Goal: Information Seeking & Learning: Find specific page/section

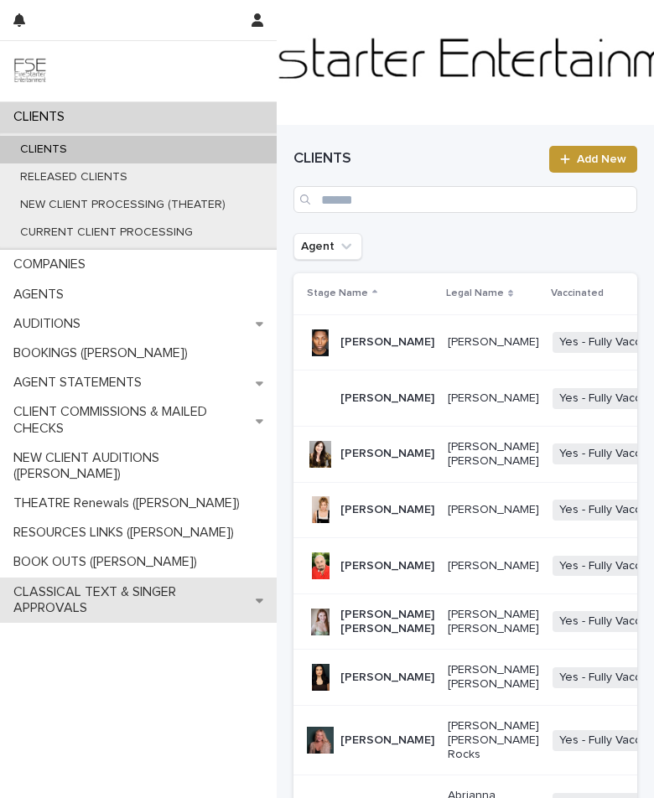
click at [189, 584] on p "CLASSICAL TEXT & SINGER APPROVALS" at bounding box center [131, 600] width 249 height 32
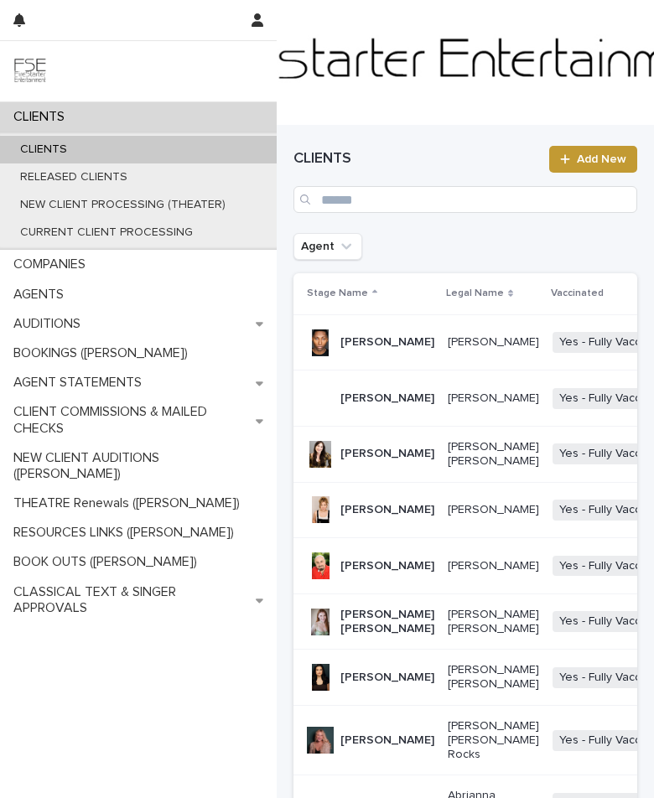
click at [85, 654] on div "CLIENTS CLIENTS RELEASED CLIENTS NEW CLIENT PROCESSING (THEATER) CURRENT CLIENT…" at bounding box center [138, 450] width 277 height 696
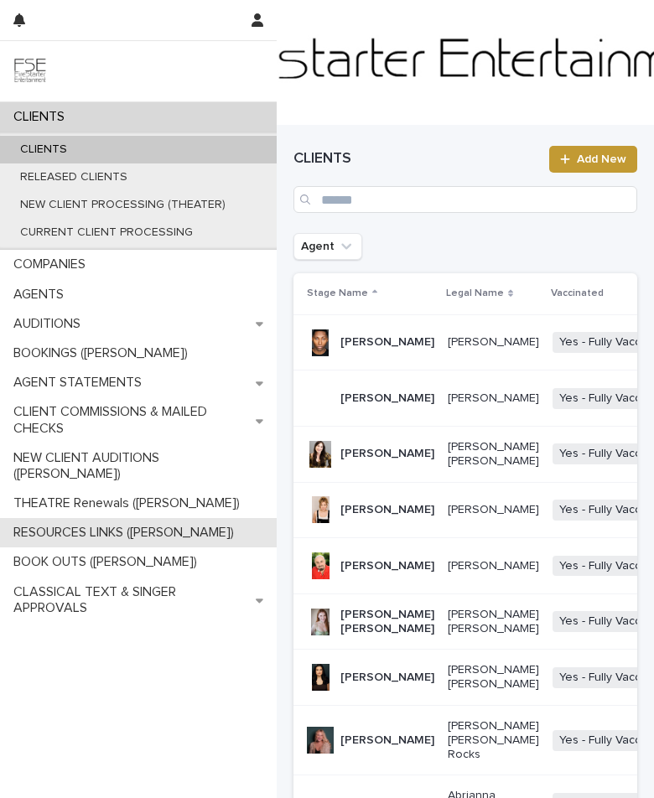
click at [75, 525] on p "RESOURCES LINKS ([PERSON_NAME])" at bounding box center [127, 533] width 241 height 16
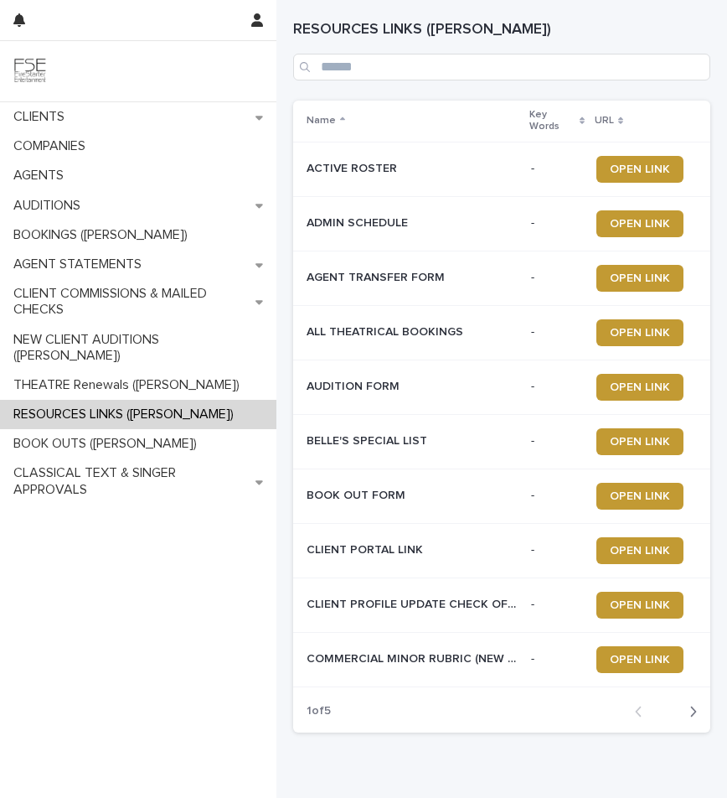
click at [139, 601] on div "CLIENTS COMPANIES AGENTS AUDITIONS BOOKINGS ([PERSON_NAME]) AGENT STATEMENTS CL…" at bounding box center [138, 450] width 277 height 696
click at [121, 619] on div "CLIENTS COMPANIES AGENTS AUDITIONS BOOKINGS ([PERSON_NAME]) AGENT STATEMENTS CL…" at bounding box center [138, 450] width 277 height 696
click at [146, 659] on div "CLIENTS COMPANIES AGENTS AUDITIONS BOOKINGS ([PERSON_NAME]) AGENT STATEMENTS CL…" at bounding box center [138, 450] width 277 height 696
click at [603, 33] on h1 "RESOURCES LINKS ([PERSON_NAME])" at bounding box center [501, 30] width 417 height 20
click at [653, 712] on icon "button" at bounding box center [694, 711] width 8 height 15
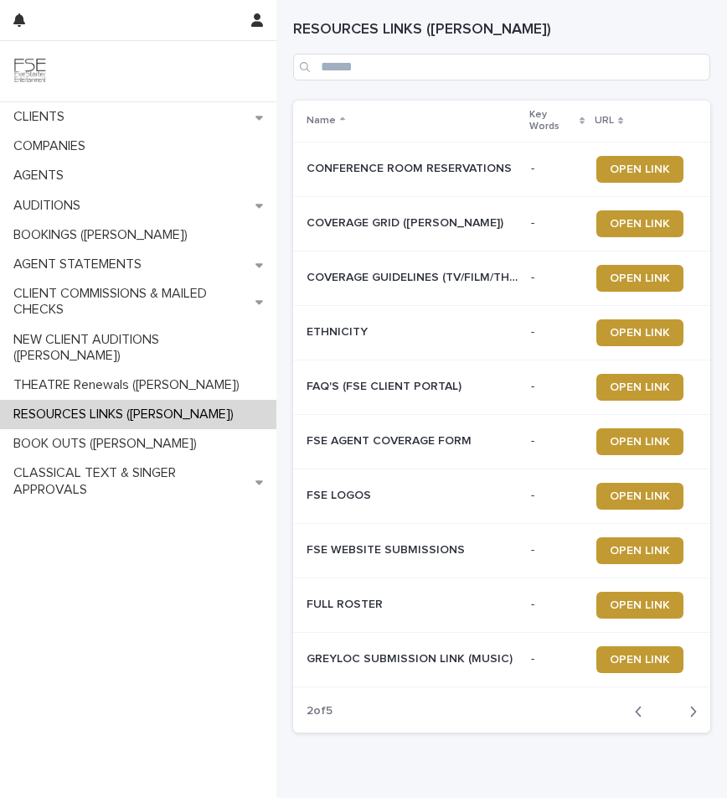
click at [653, 712] on icon "button" at bounding box center [694, 711] width 8 height 15
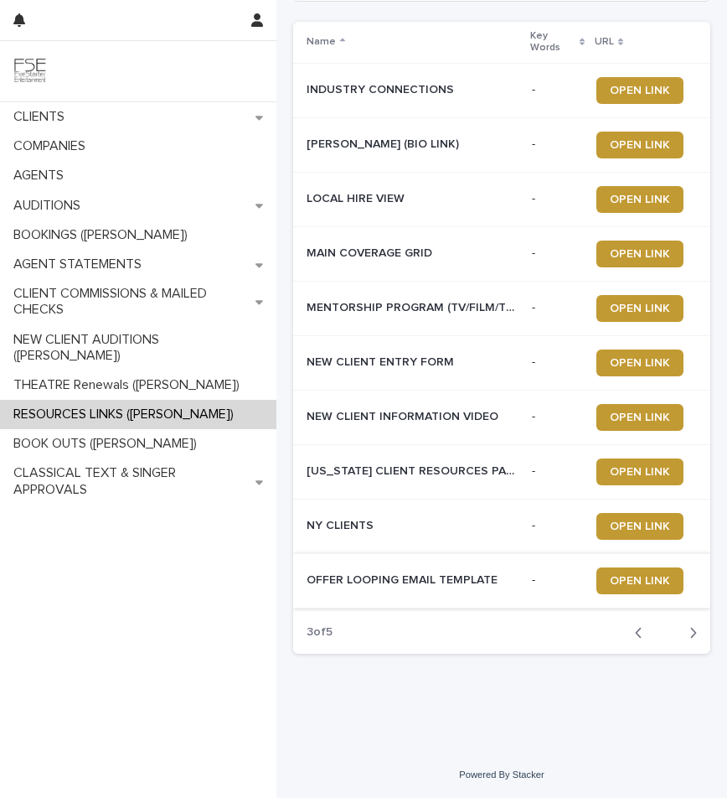
scroll to position [78, 0]
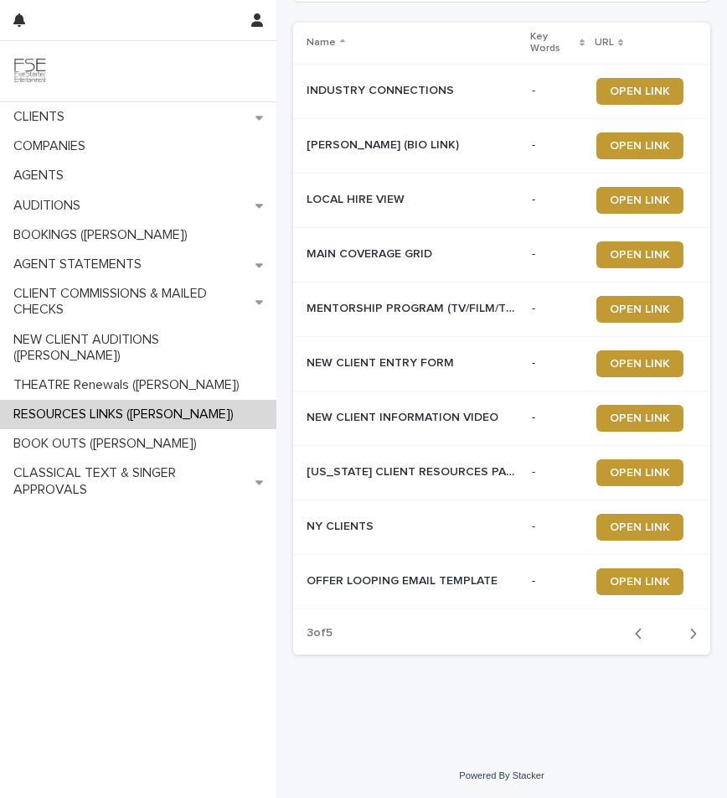
click at [653, 634] on icon "button" at bounding box center [694, 634] width 6 height 10
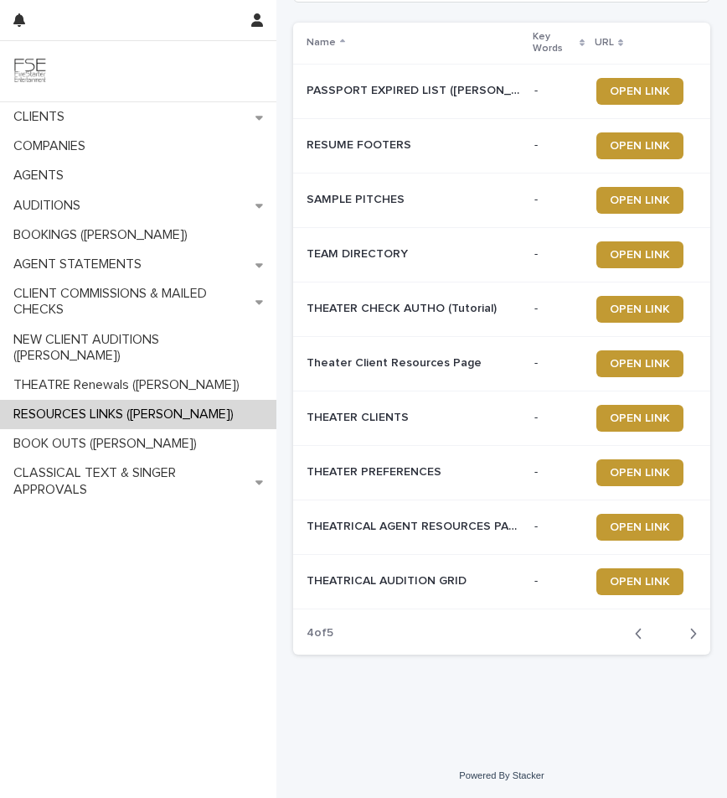
click at [653, 634] on icon "button" at bounding box center [694, 634] width 6 height 10
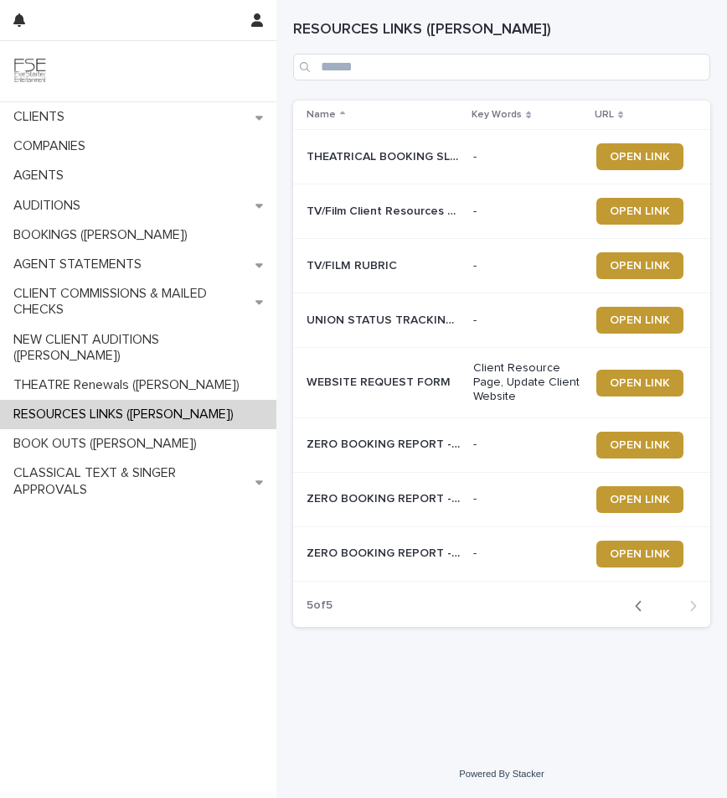
click at [636, 598] on icon "button" at bounding box center [639, 605] width 8 height 15
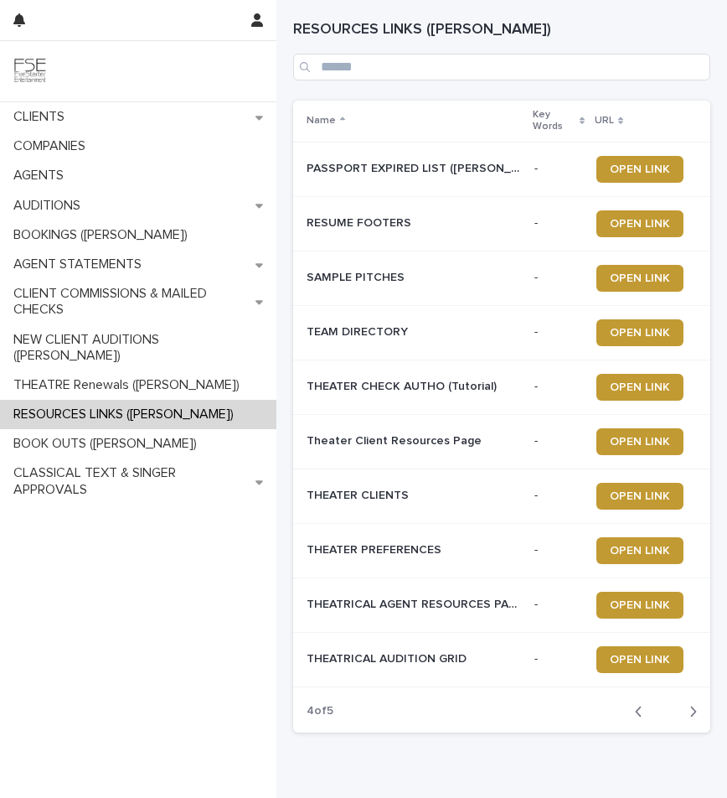
click at [137, 629] on div "CLIENTS COMPANIES AGENTS AUDITIONS BOOKINGS ([PERSON_NAME]) AGENT STATEMENTS CL…" at bounding box center [138, 450] width 277 height 696
click at [136, 618] on div "CLIENTS COMPANIES AGENTS AUDITIONS BOOKINGS ([PERSON_NAME]) AGENT STATEMENTS CL…" at bounding box center [138, 450] width 277 height 696
click at [85, 548] on div "CLIENTS COMPANIES AGENTS AUDITIONS BOOKINGS ([PERSON_NAME]) AGENT STATEMENTS CL…" at bounding box center [138, 450] width 277 height 696
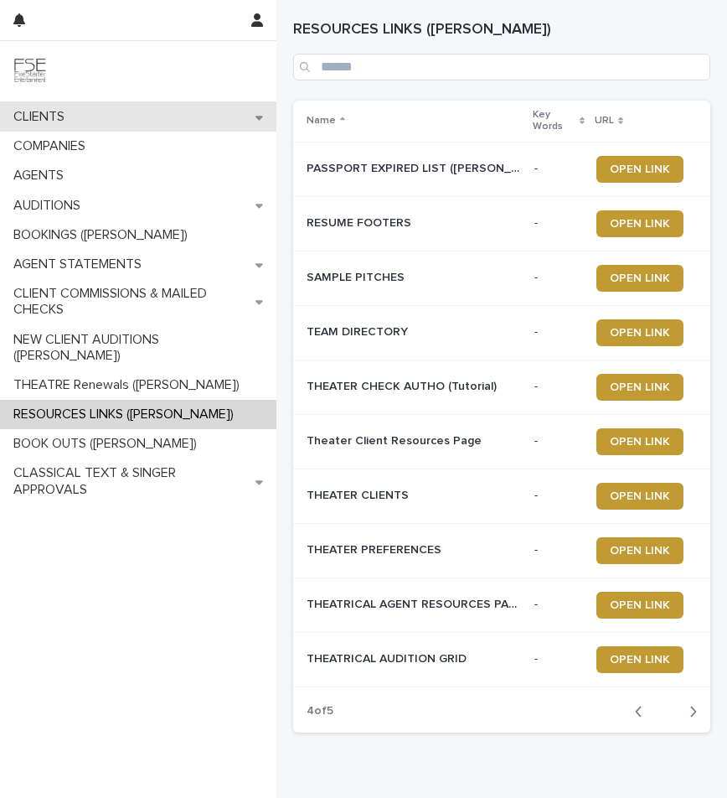
click at [61, 124] on p "CLIENTS" at bounding box center [42, 117] width 71 height 16
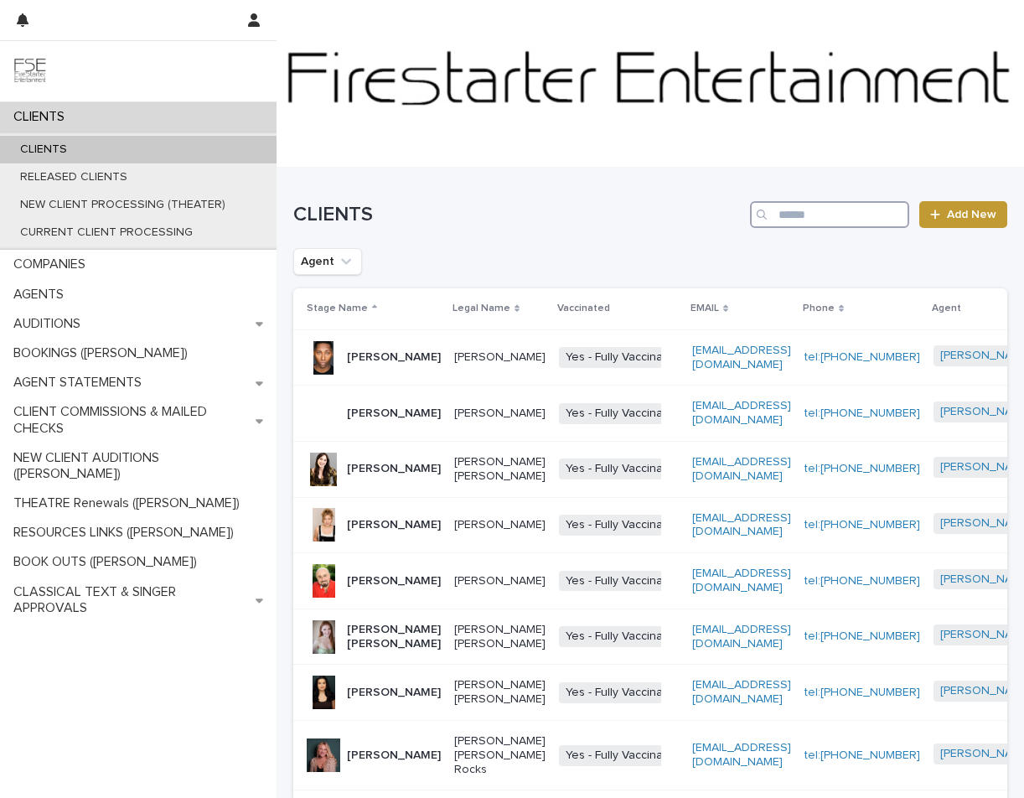
click at [653, 210] on input "Search" at bounding box center [829, 214] width 159 height 27
type input "*********"
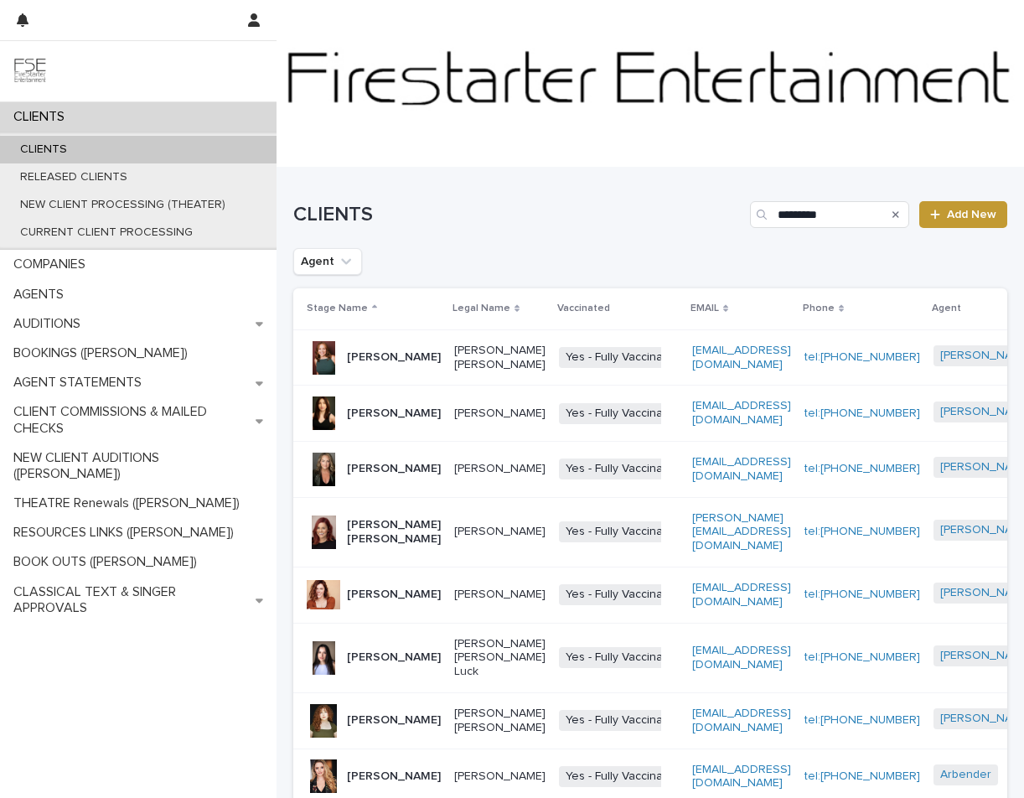
click at [375, 476] on p "[PERSON_NAME]" at bounding box center [394, 469] width 94 height 14
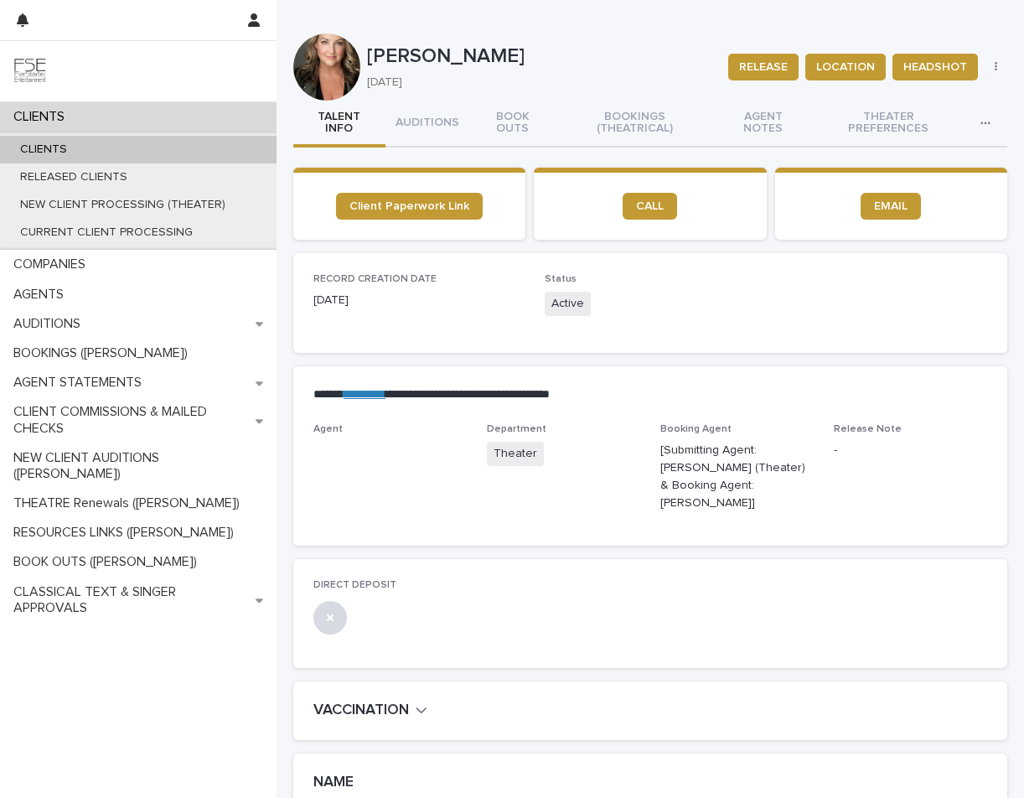
click at [653, 117] on icon "button" at bounding box center [986, 123] width 10 height 12
click at [653, 59] on span "LOCATION" at bounding box center [845, 67] width 59 height 17
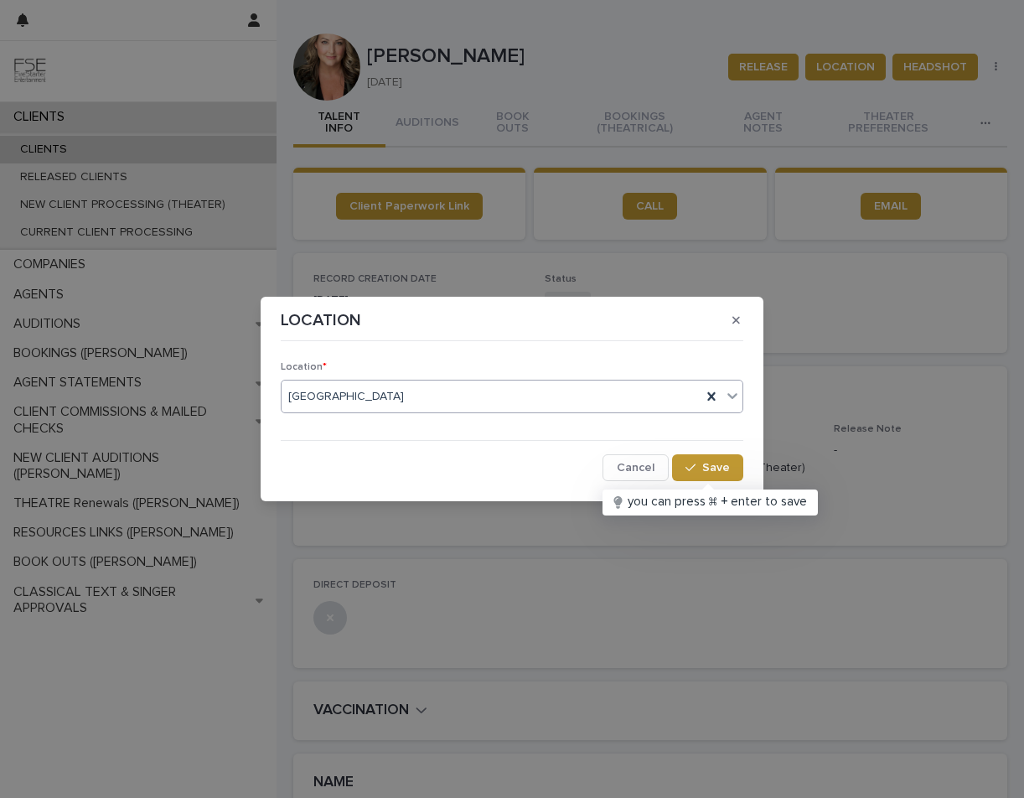
click at [519, 399] on div "[GEOGRAPHIC_DATA]" at bounding box center [492, 397] width 420 height 28
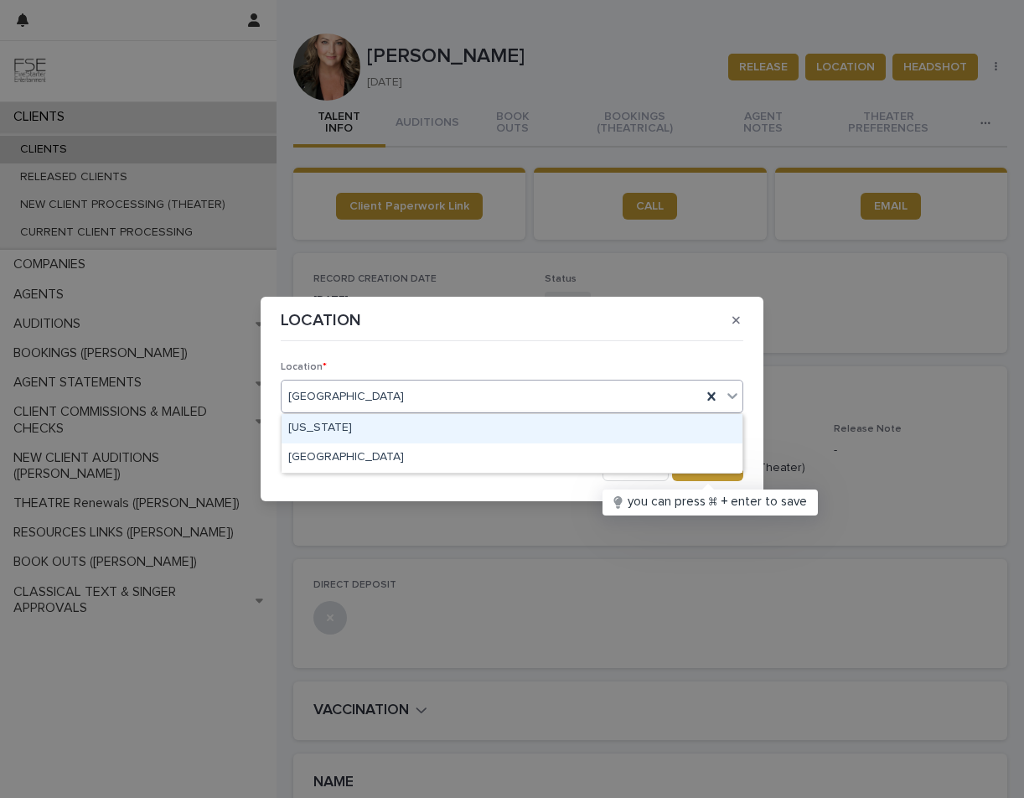
click at [328, 426] on div "[US_STATE]" at bounding box center [512, 428] width 461 height 29
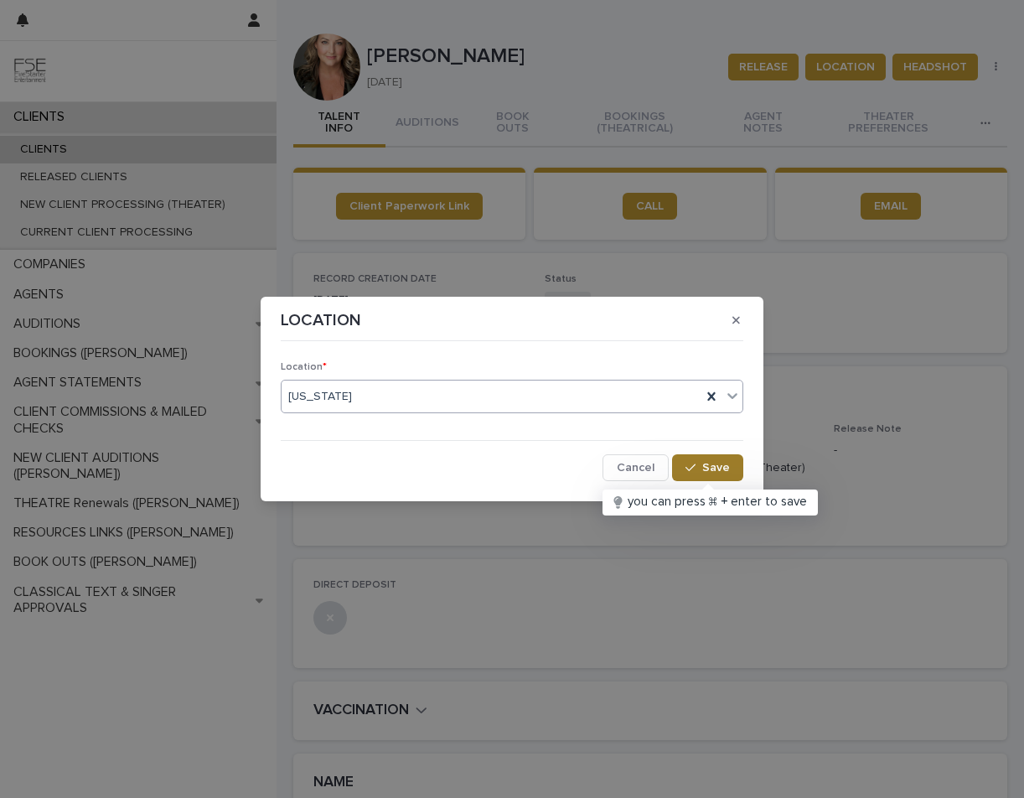
click at [653, 463] on span "Save" at bounding box center [716, 468] width 28 height 12
click at [643, 37] on div "LOCATION Location * [US_STATE] Cancel Loading... Save" at bounding box center [512, 399] width 1024 height 798
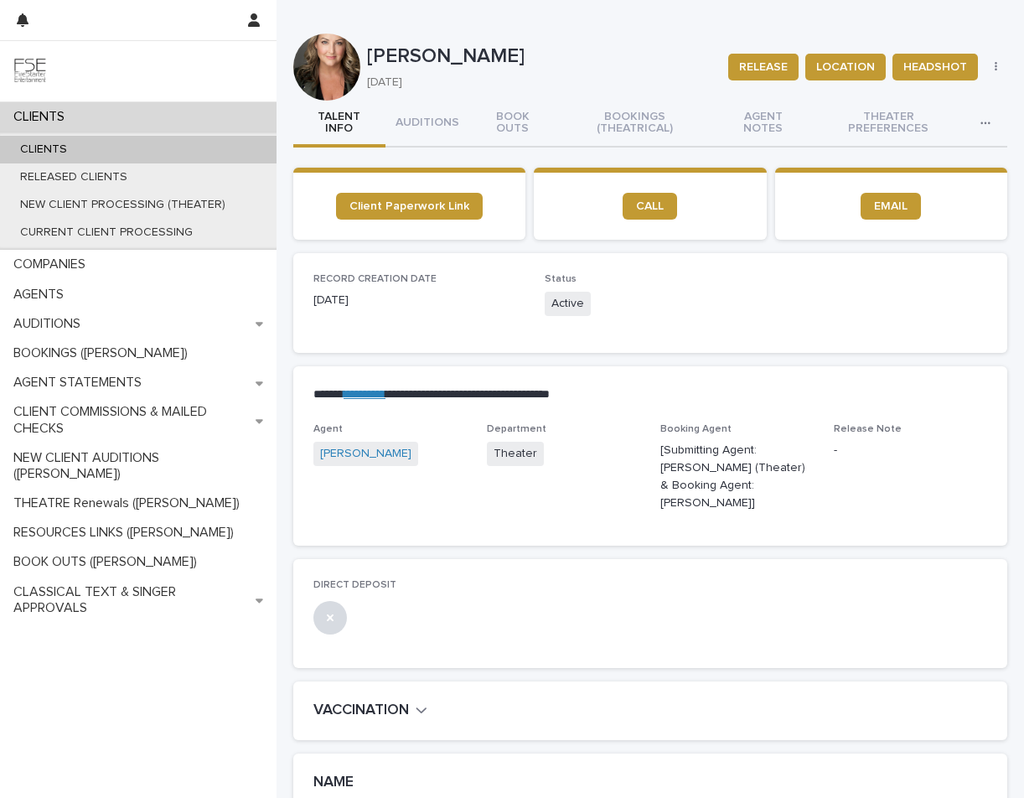
click at [653, 117] on icon "button" at bounding box center [986, 123] width 10 height 12
click at [616, 54] on p "[PERSON_NAME]" at bounding box center [541, 56] width 348 height 24
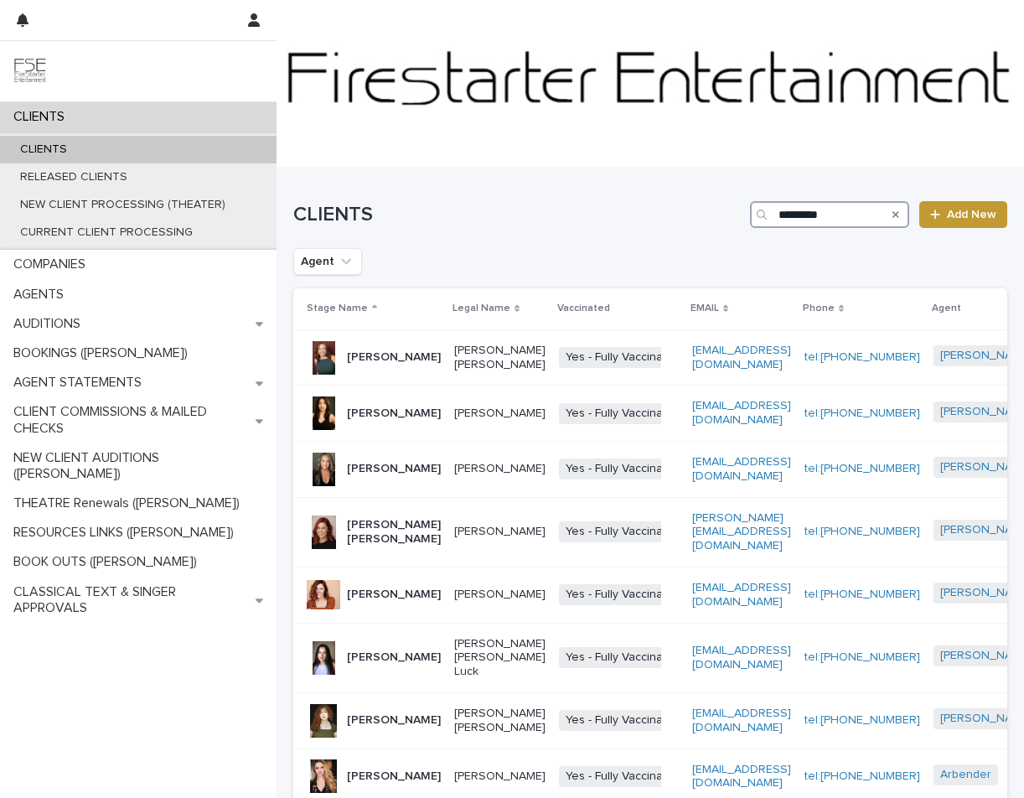
click at [653, 223] on input "*********" at bounding box center [829, 214] width 159 height 27
type input "*******"
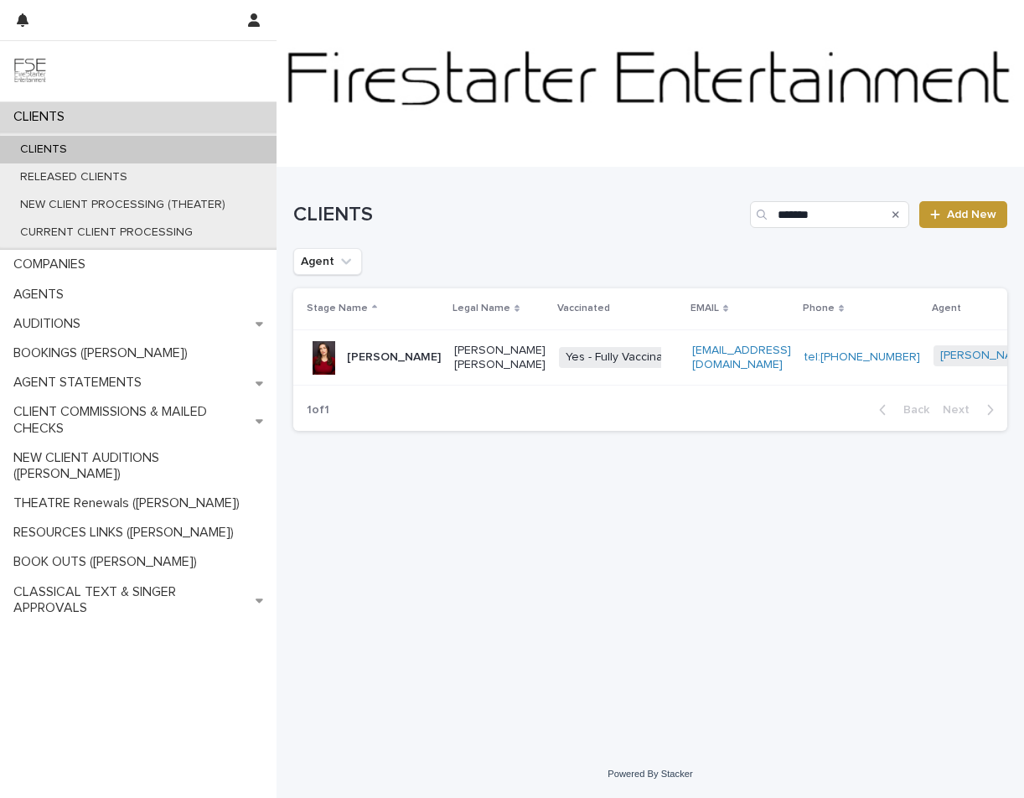
click at [377, 365] on p "[PERSON_NAME]" at bounding box center [394, 357] width 94 height 14
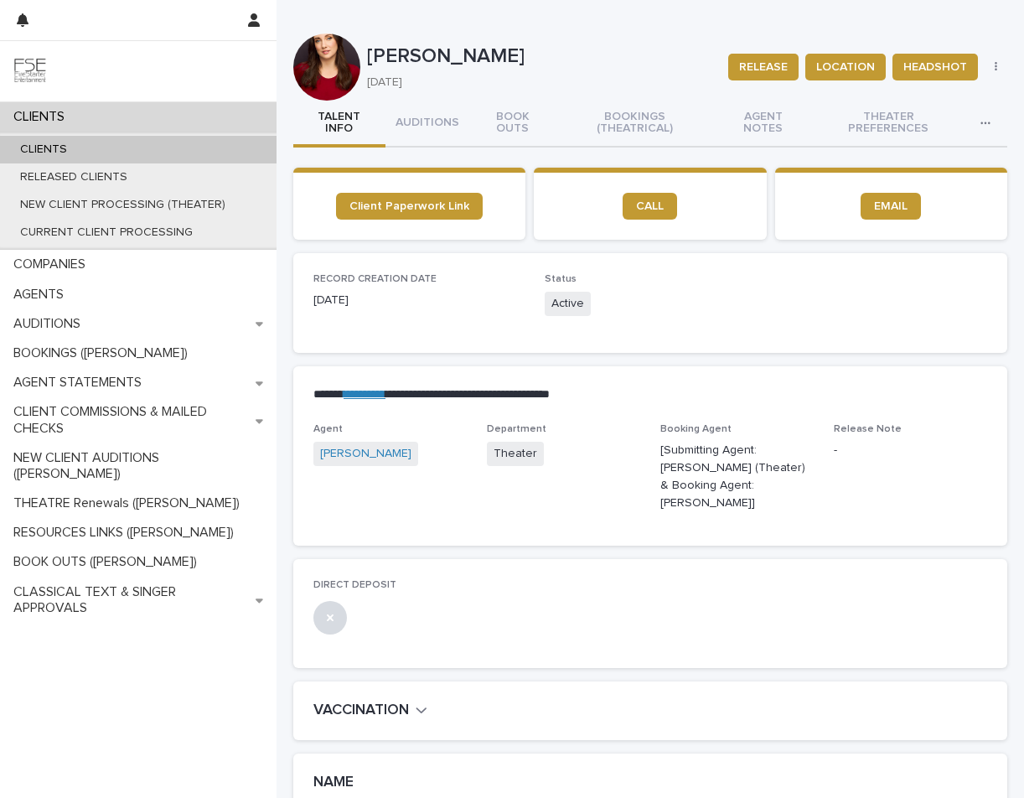
click at [653, 122] on icon "button" at bounding box center [985, 123] width 9 height 3
click at [653, 65] on icon "button" at bounding box center [996, 67] width 3 height 12
click at [653, 97] on span "UNION UPDATE" at bounding box center [940, 100] width 82 height 17
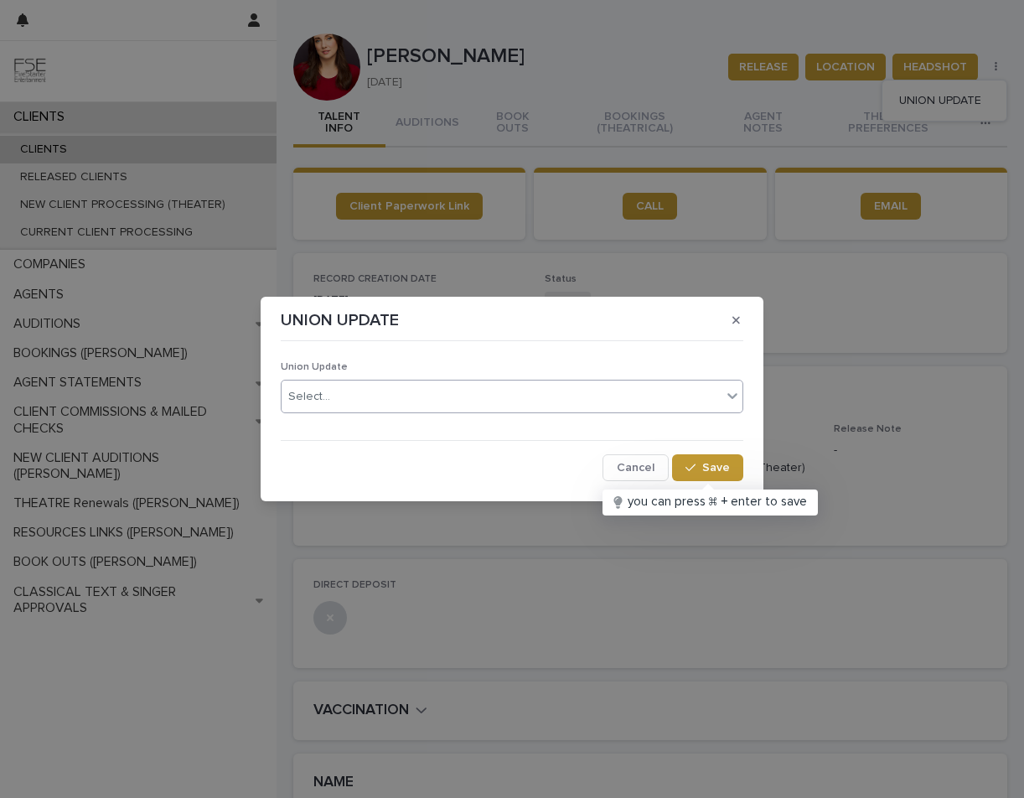
click at [384, 396] on div "Select..." at bounding box center [502, 397] width 440 height 28
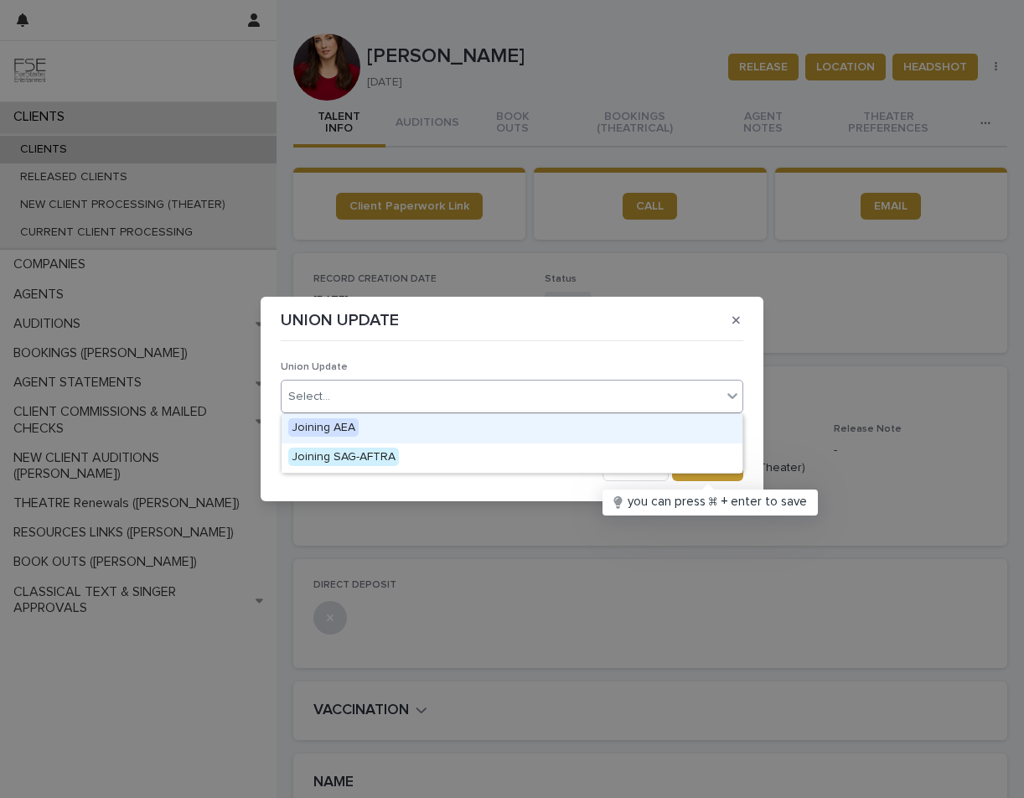
click at [344, 427] on span "Joining AEA" at bounding box center [323, 427] width 70 height 18
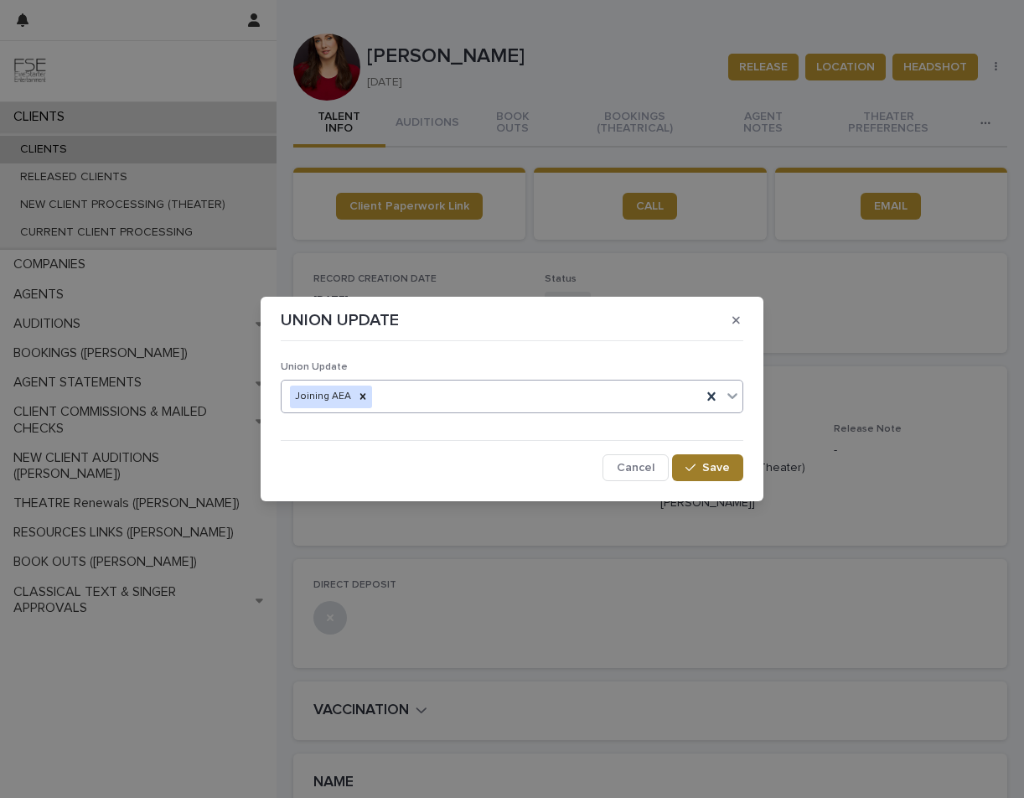
click at [653, 466] on span "Save" at bounding box center [716, 468] width 28 height 12
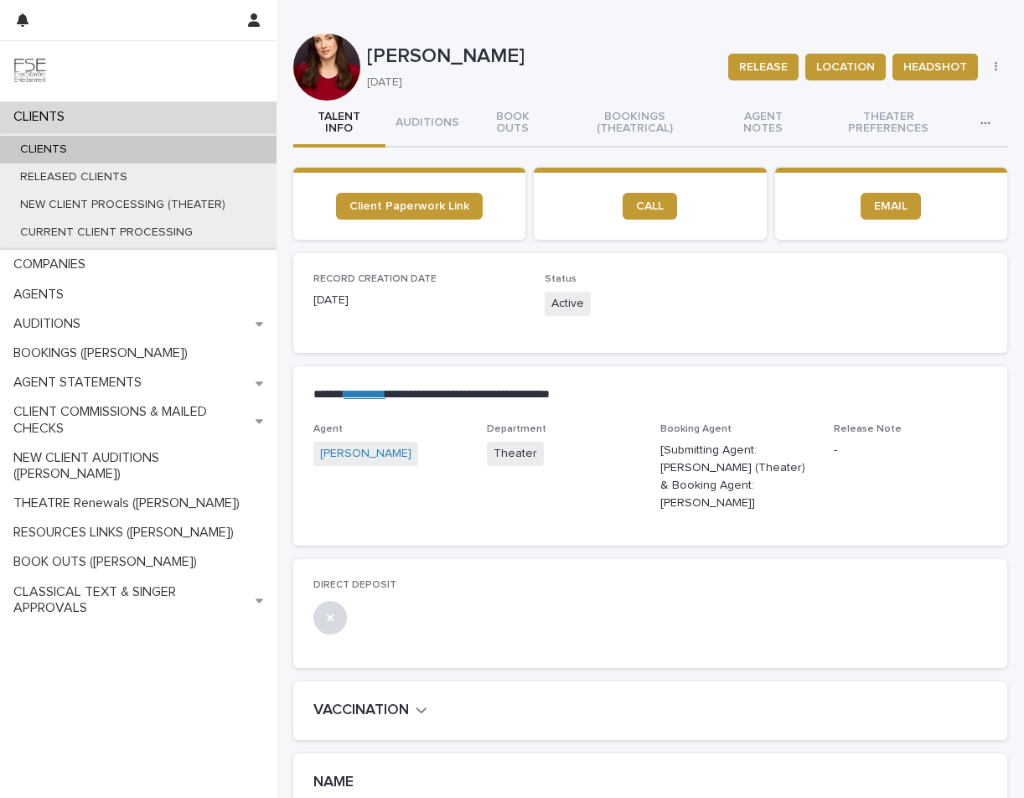
click at [111, 638] on div "CLIENTS CLIENTS RELEASED CLIENTS NEW CLIENT PROCESSING (THEATER) CURRENT CLIENT…" at bounding box center [138, 450] width 277 height 696
click at [48, 320] on p "AUDITIONS" at bounding box center [50, 324] width 87 height 16
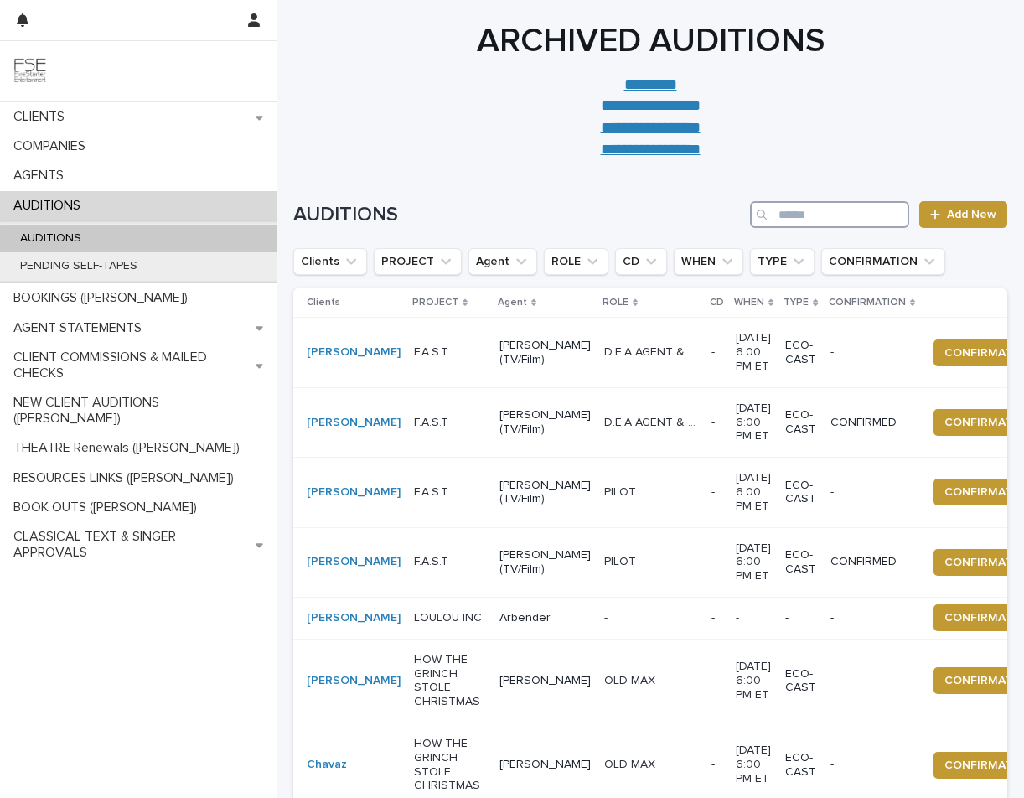
click at [653, 210] on input "Search" at bounding box center [829, 214] width 159 height 27
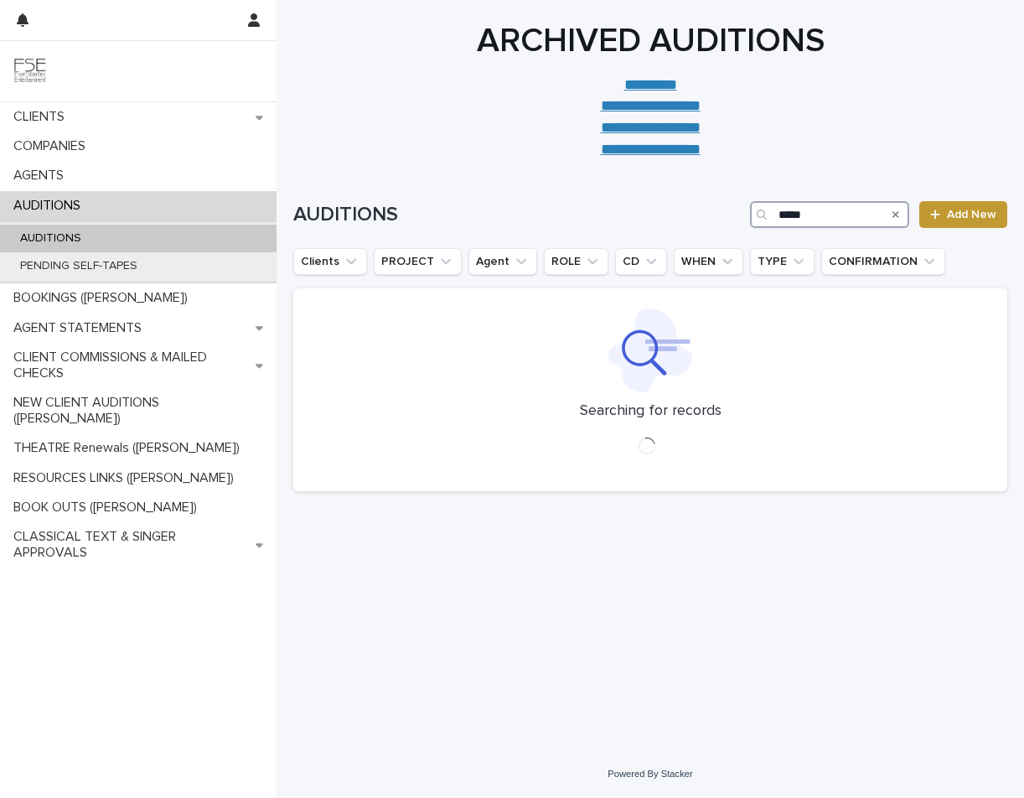
type input "*****"
click at [653, 213] on icon "Search" at bounding box center [896, 214] width 7 height 7
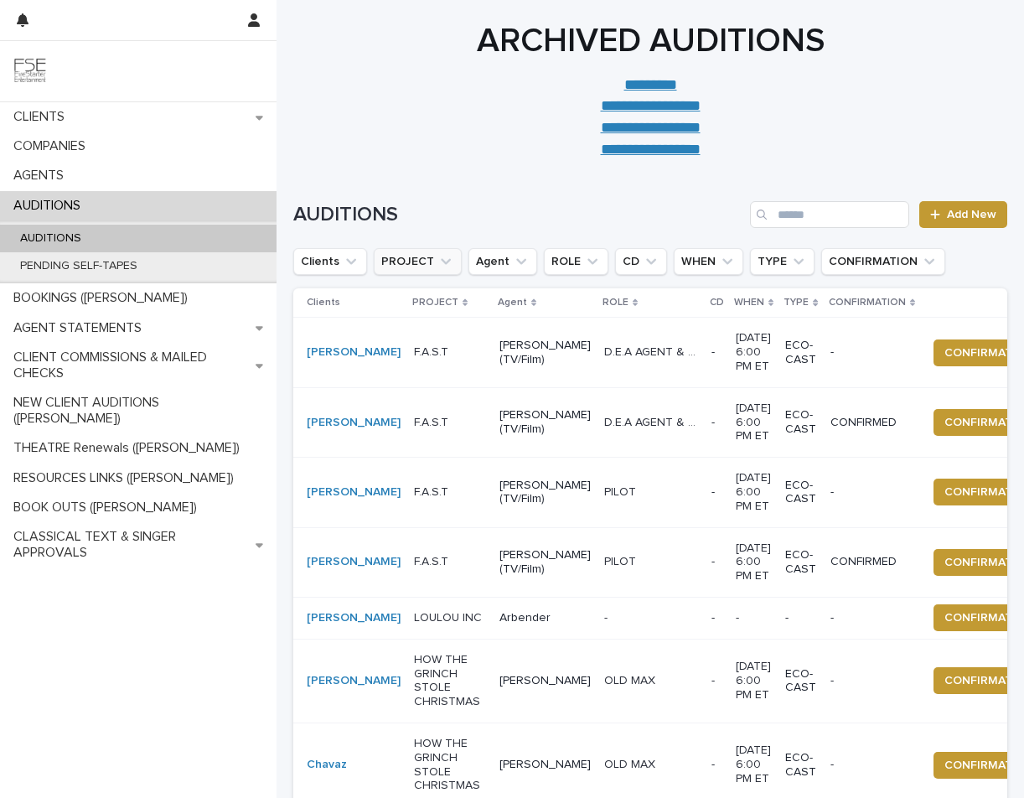
click at [406, 262] on button "PROJECT" at bounding box center [418, 261] width 88 height 27
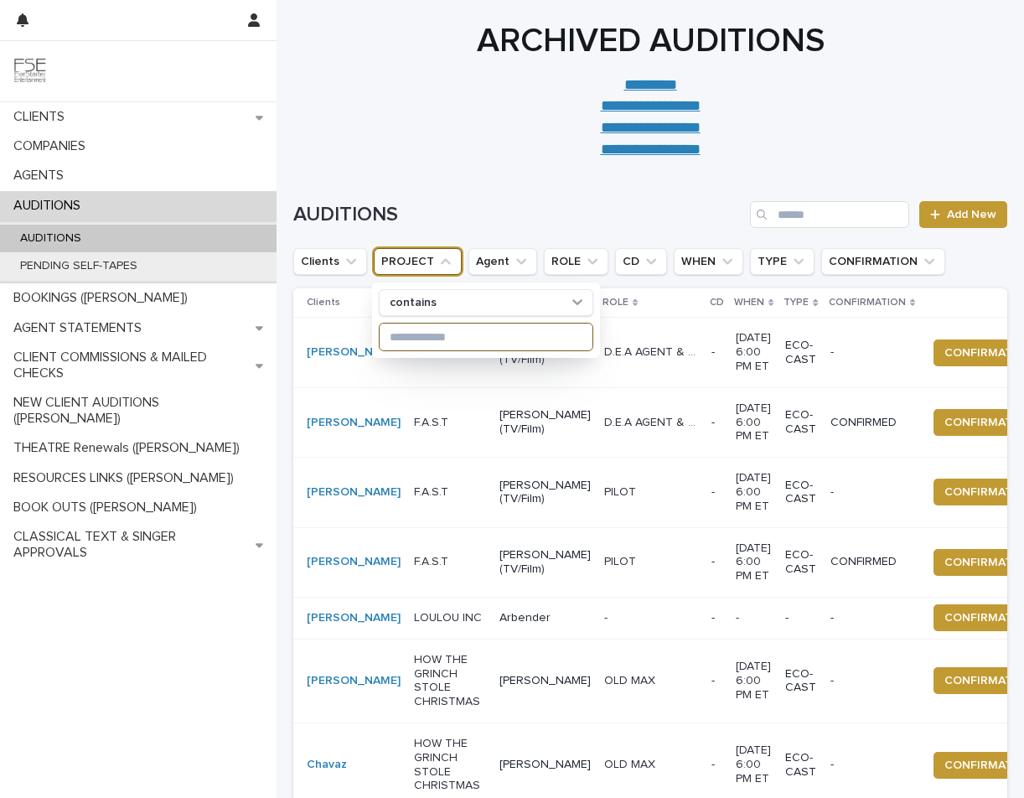
click at [411, 339] on input at bounding box center [486, 336] width 213 height 27
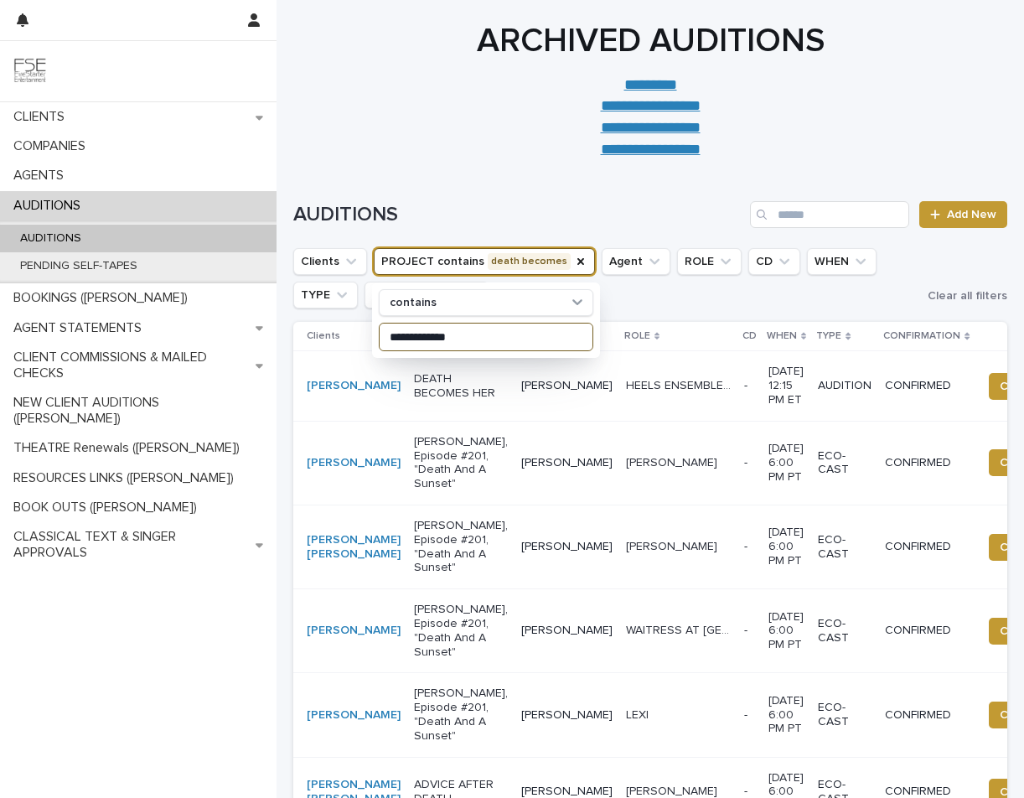
type input "**********"
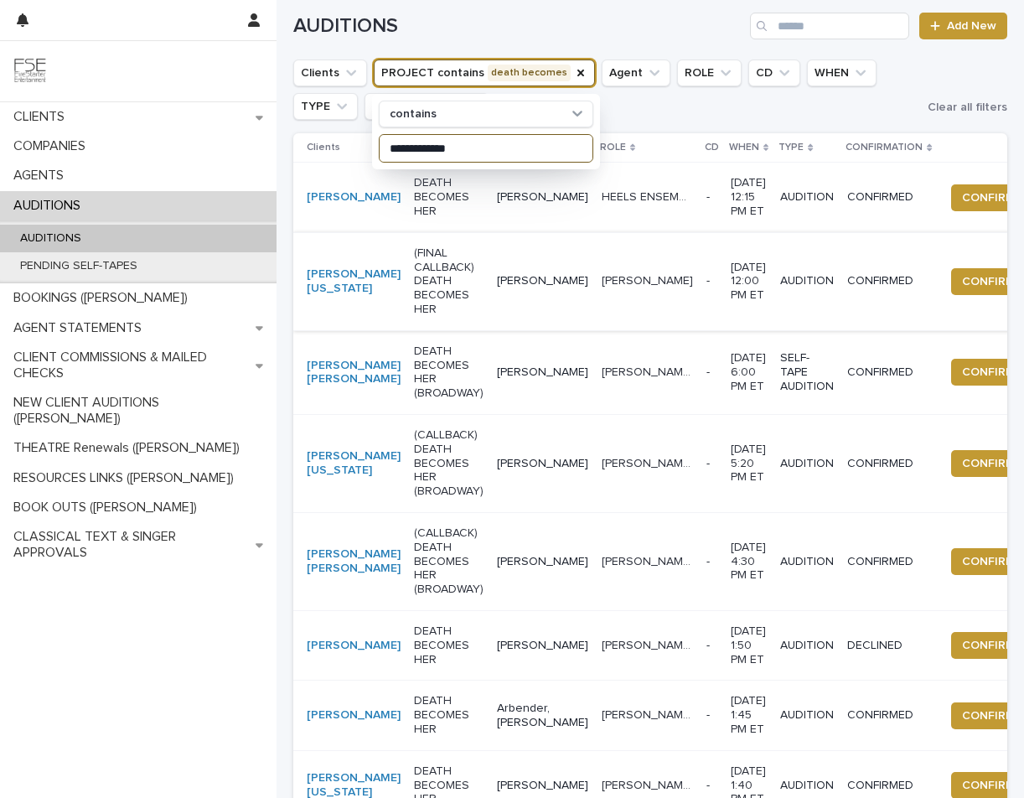
scroll to position [184, 0]
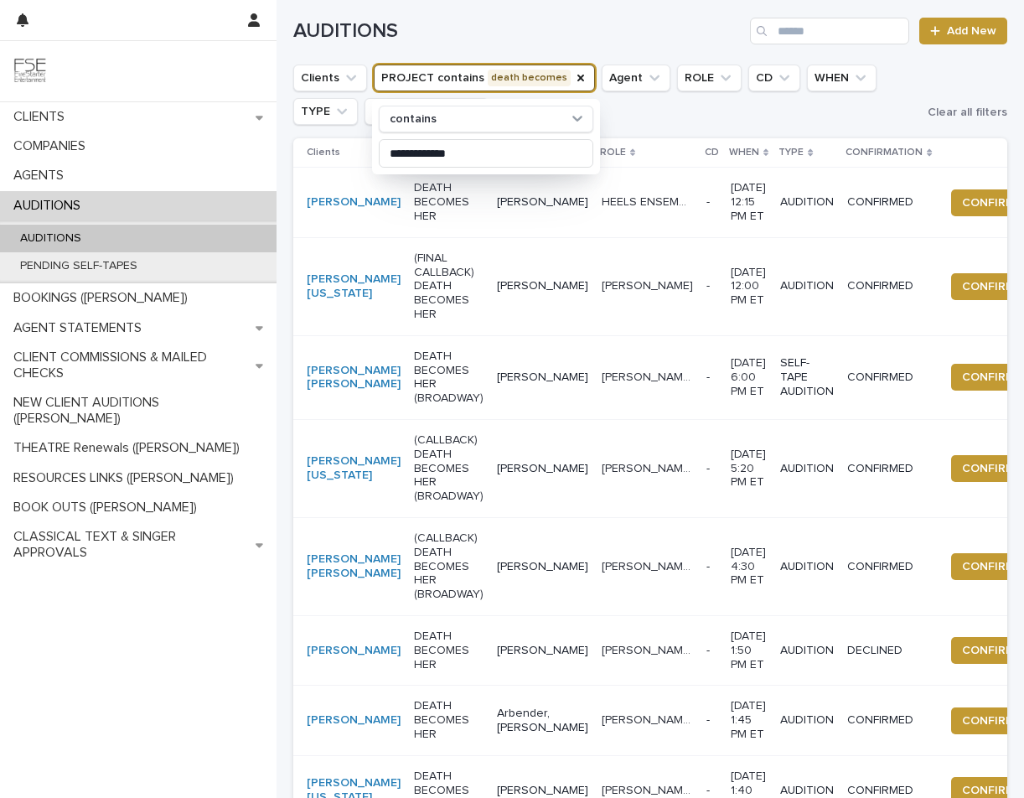
click at [414, 406] on p "DEATH BECOMES HER (BROADWAY)" at bounding box center [449, 377] width 70 height 56
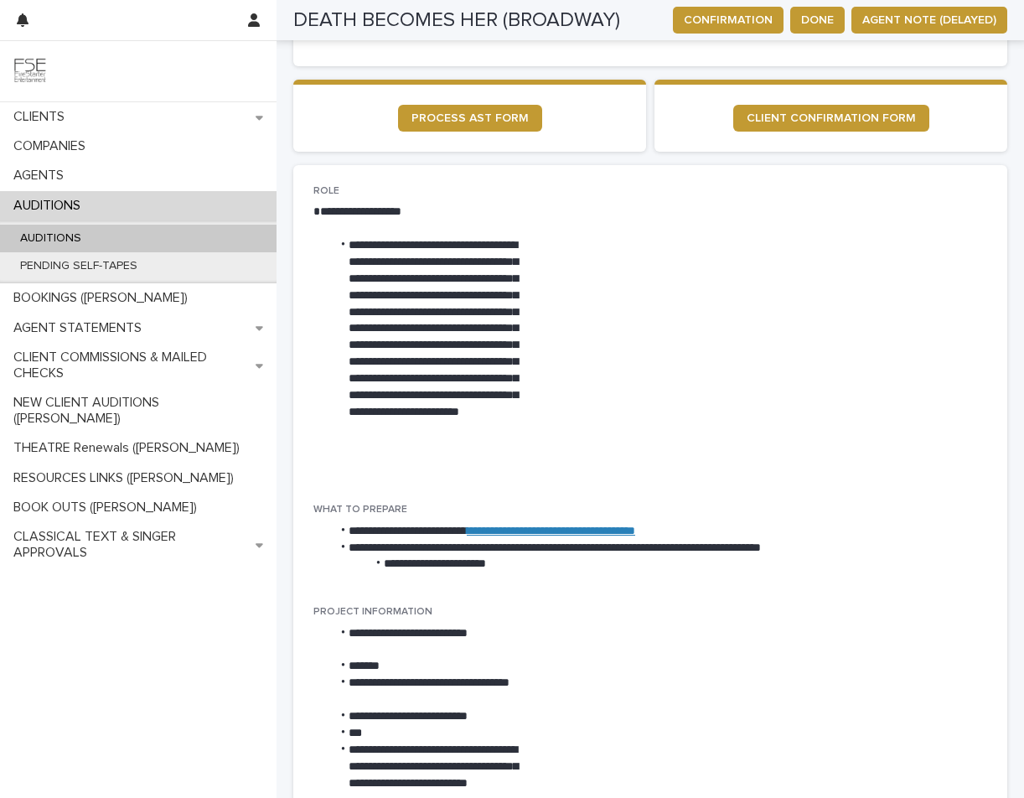
scroll to position [725, 0]
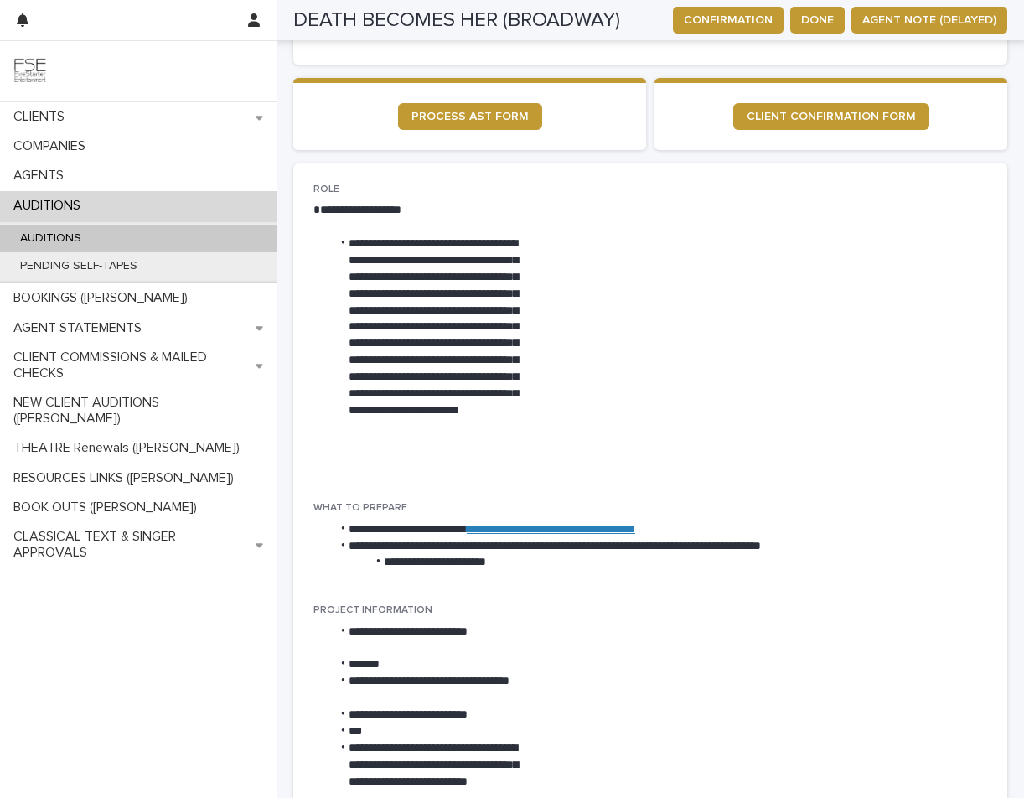
click at [602, 535] on link "**********" at bounding box center [551, 529] width 168 height 12
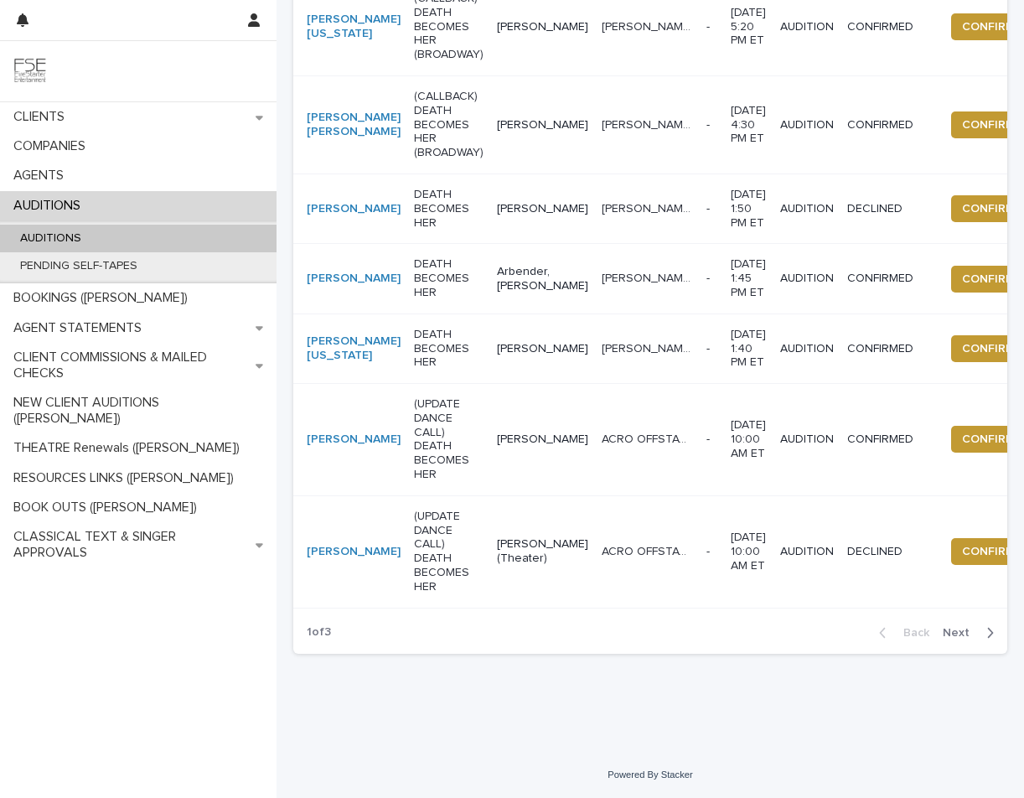
scroll to position [810, 0]
click at [653, 630] on span "Next" at bounding box center [961, 633] width 37 height 12
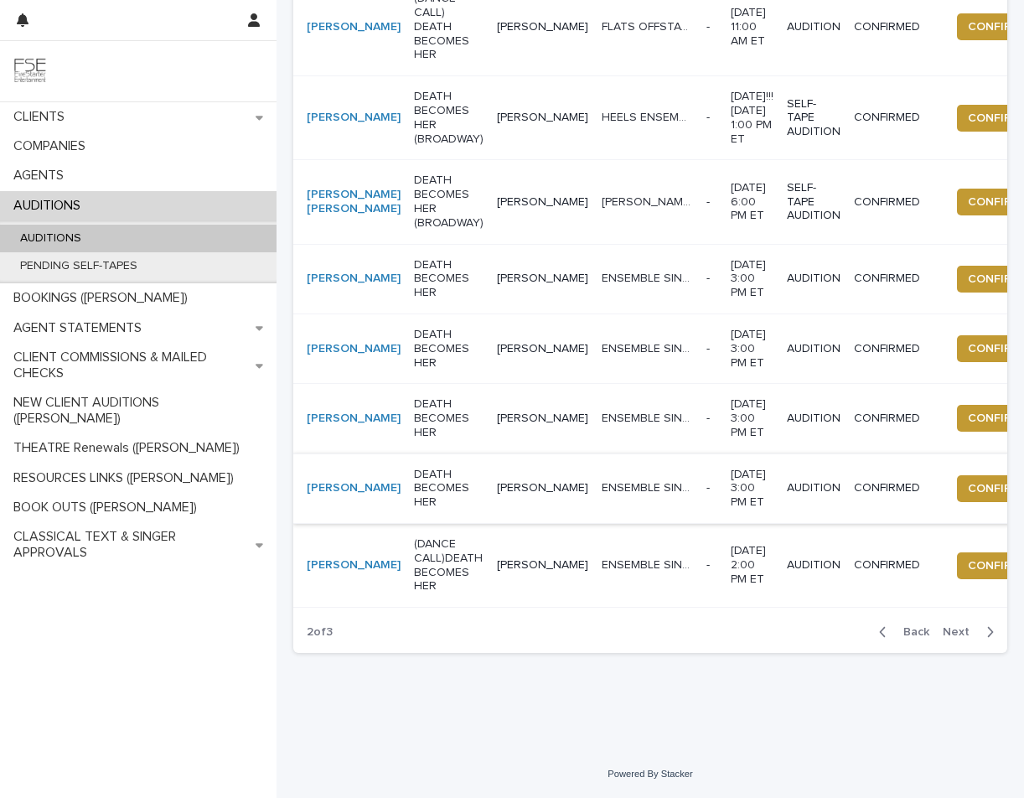
scroll to position [640, 0]
click at [653, 632] on span "Next" at bounding box center [961, 632] width 37 height 12
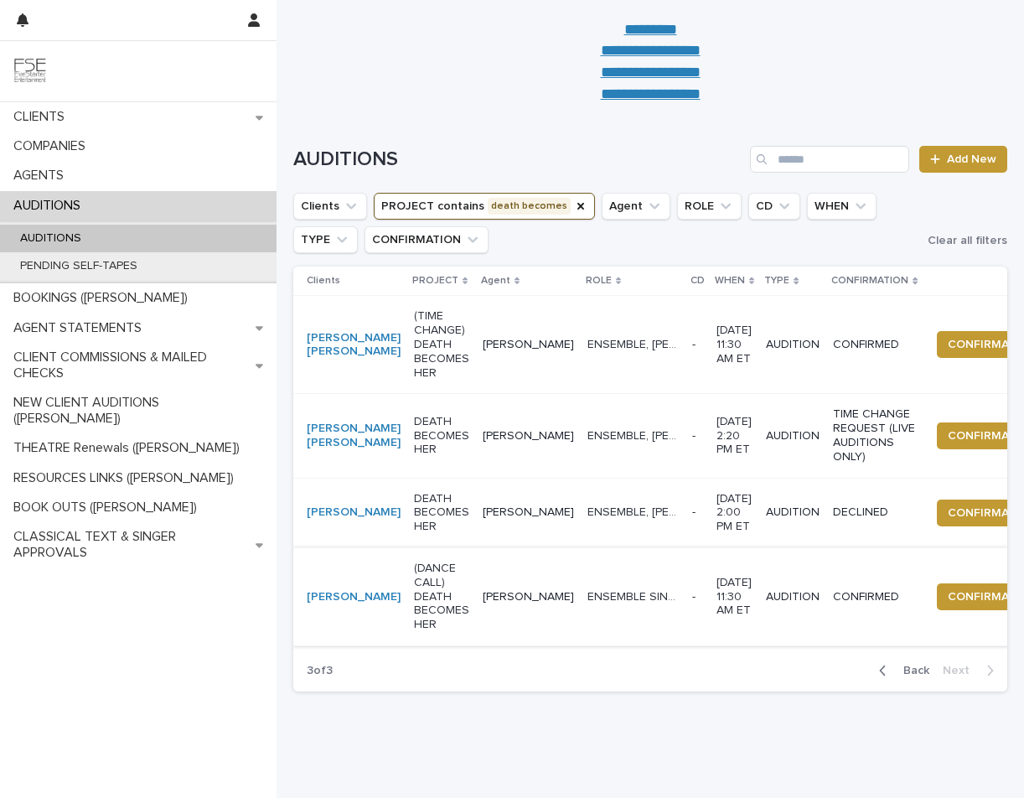
scroll to position [54, 0]
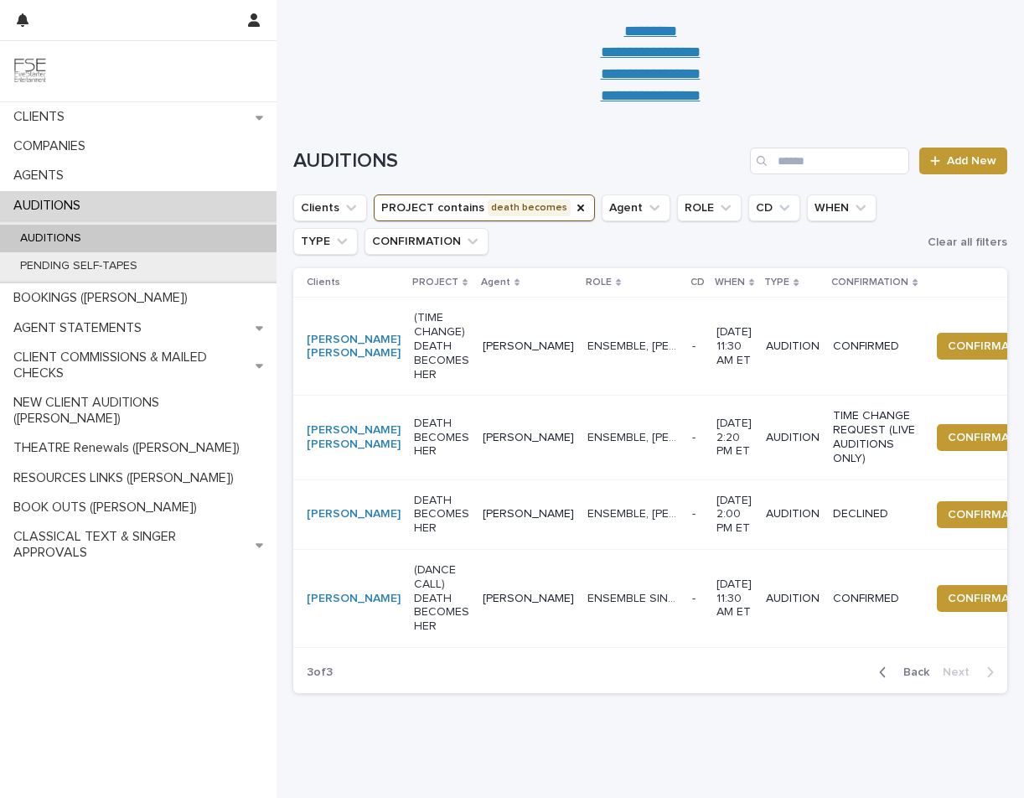
click at [653, 678] on span "Back" at bounding box center [911, 672] width 36 height 12
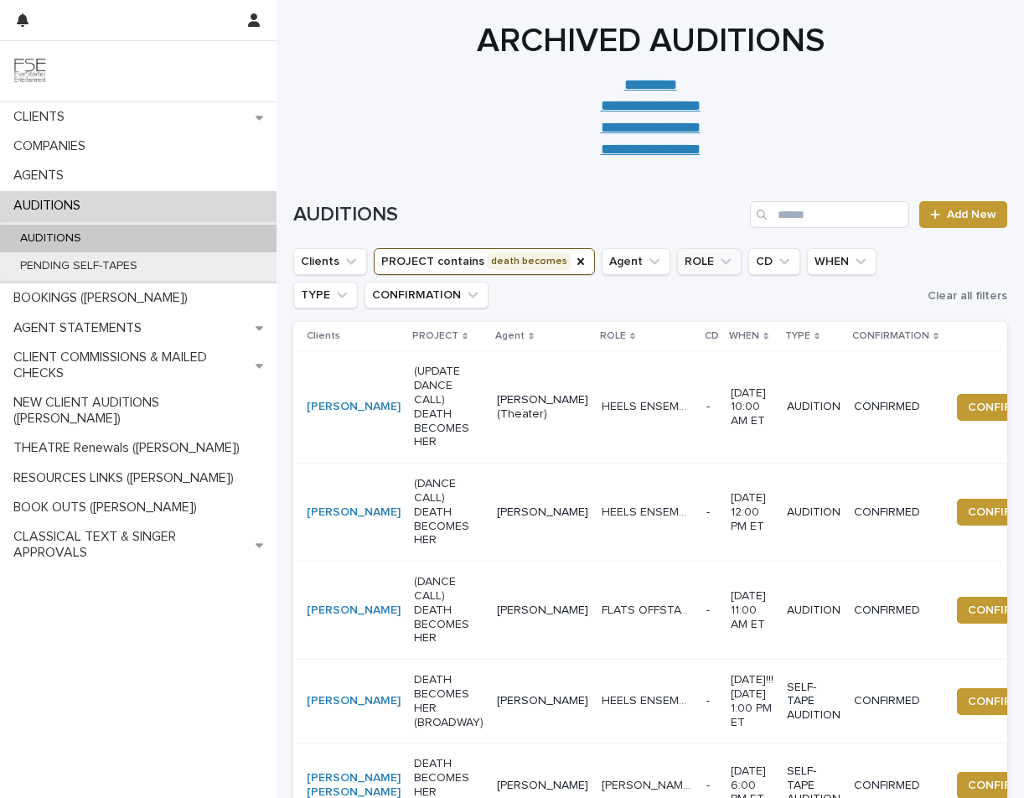
click at [653, 266] on button "ROLE" at bounding box center [709, 261] width 65 height 27
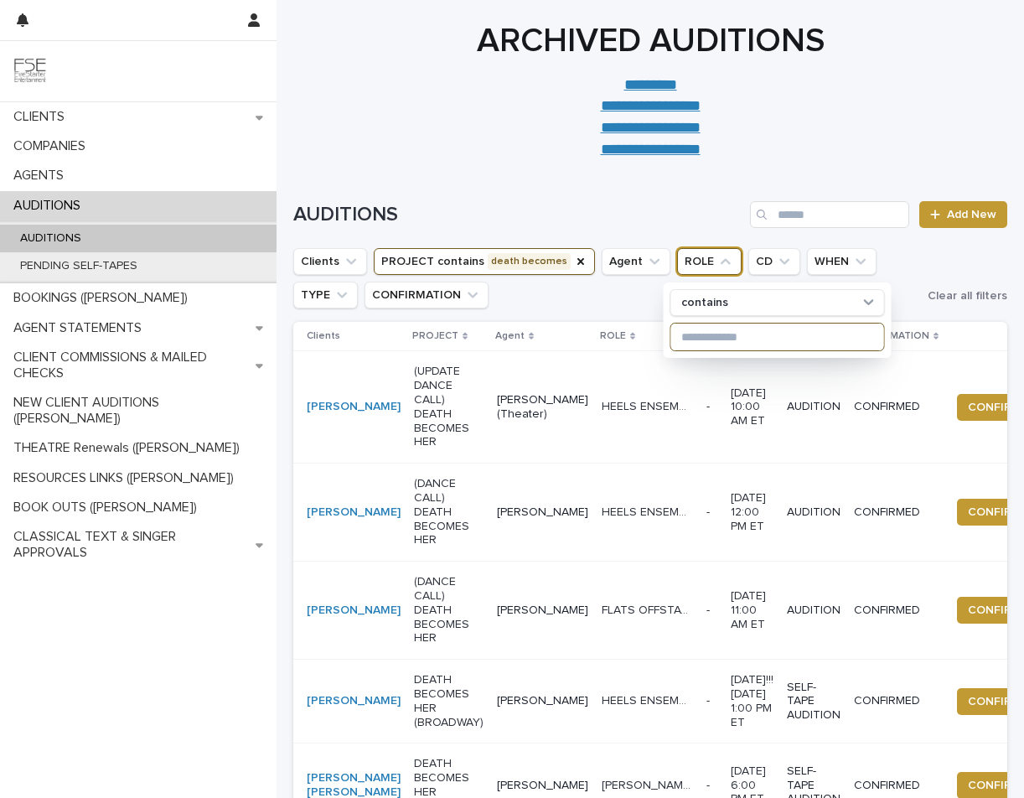
click at [653, 342] on input at bounding box center [777, 336] width 213 height 27
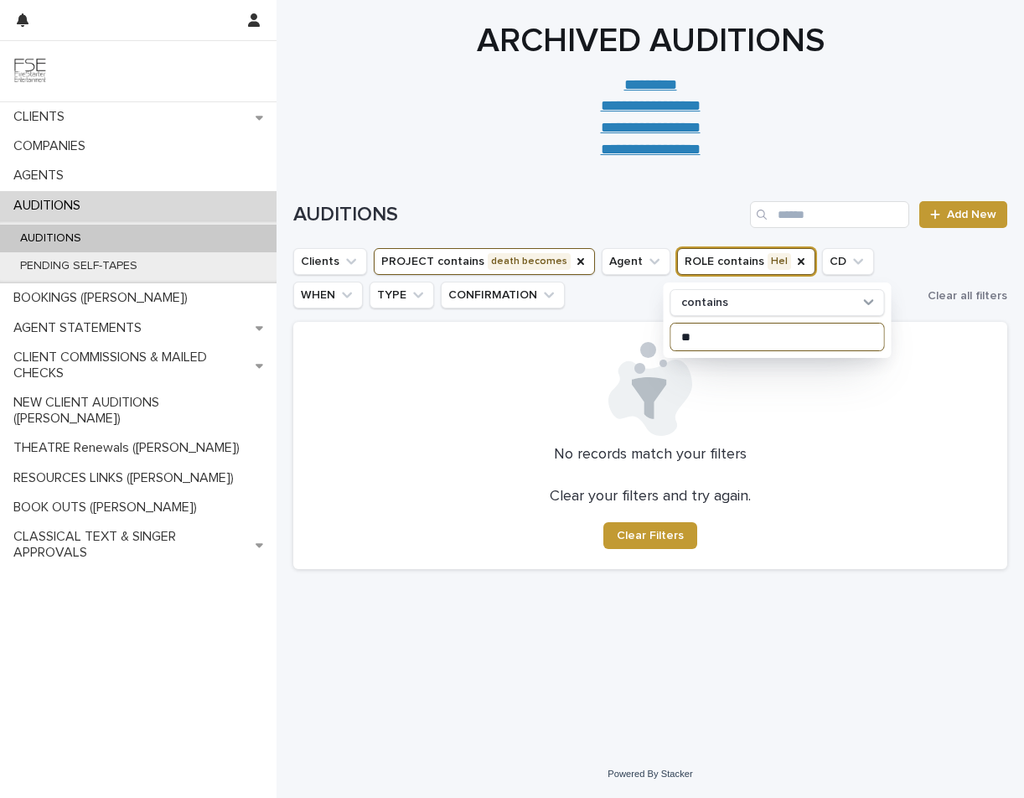
type input "*"
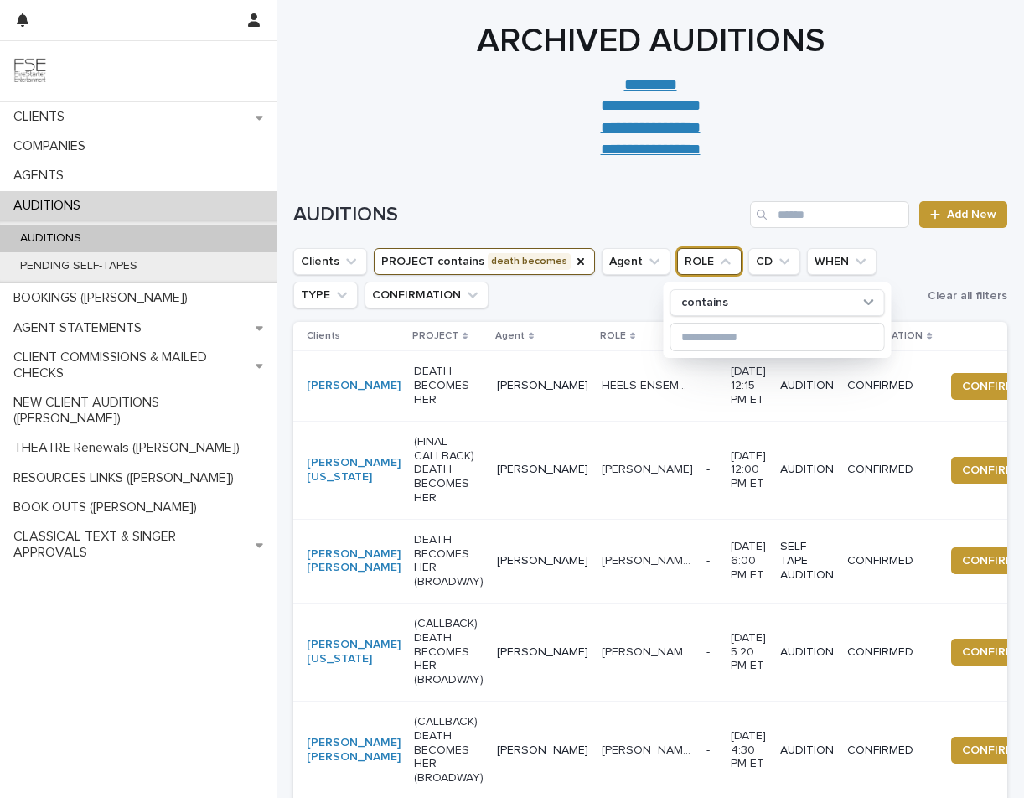
click at [483, 175] on div "AUDITIONS Add New" at bounding box center [650, 208] width 714 height 80
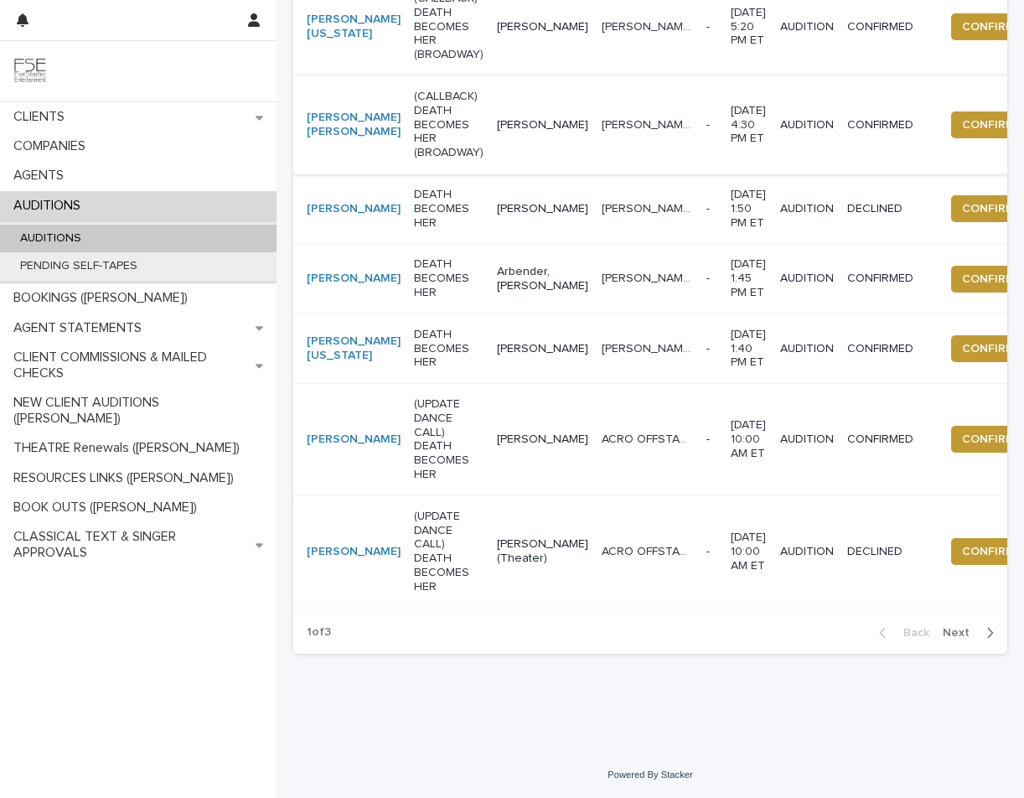
scroll to position [810, 0]
click at [653, 721] on div "Loading... Saving… Loading... Saving… AUDITIONS Add New Clients PROJECT contain…" at bounding box center [651, 146] width 748 height 1208
